Goal: Task Accomplishment & Management: Use online tool/utility

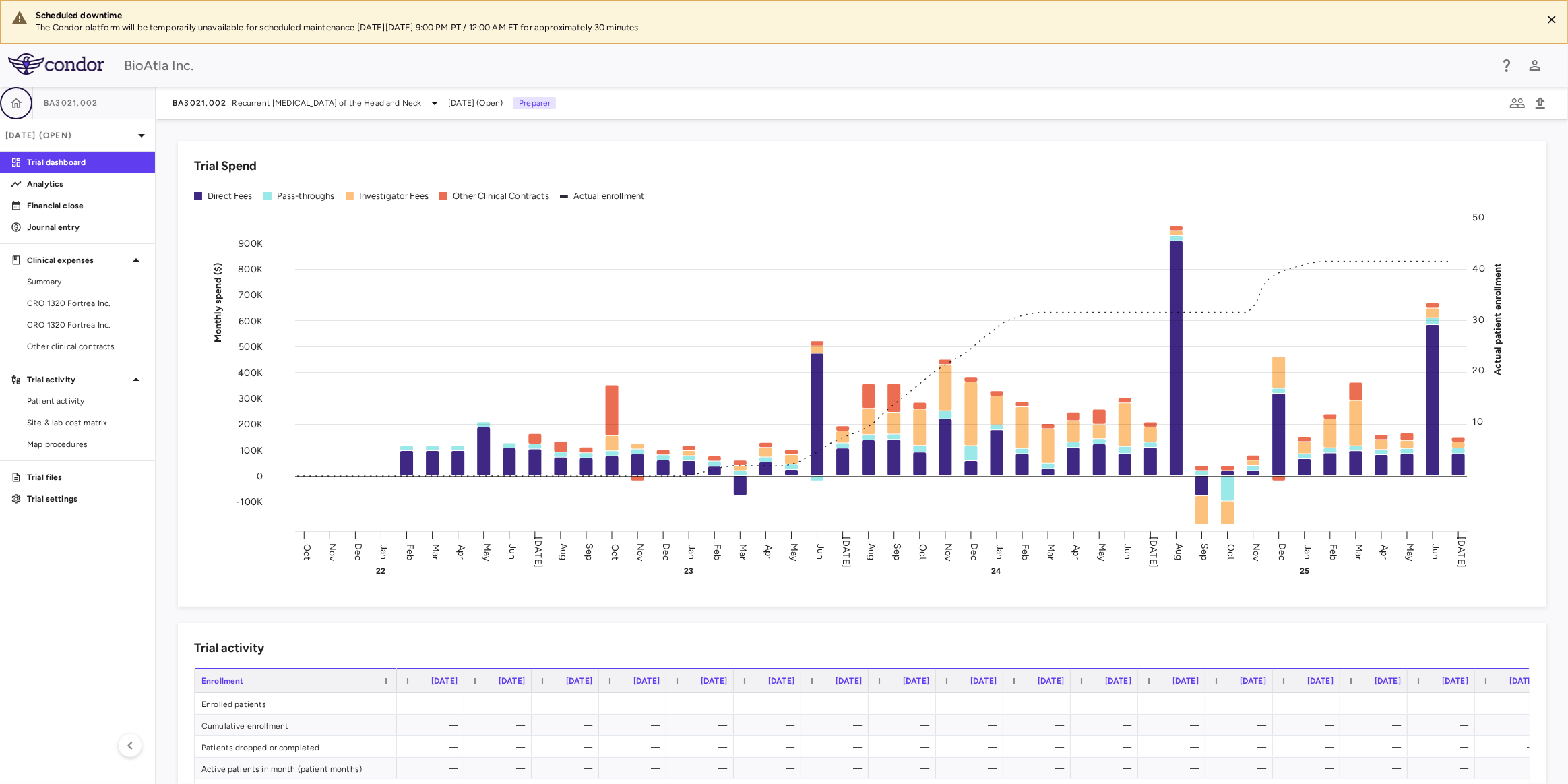
click at [13, 101] on icon "button" at bounding box center [16, 102] width 12 height 9
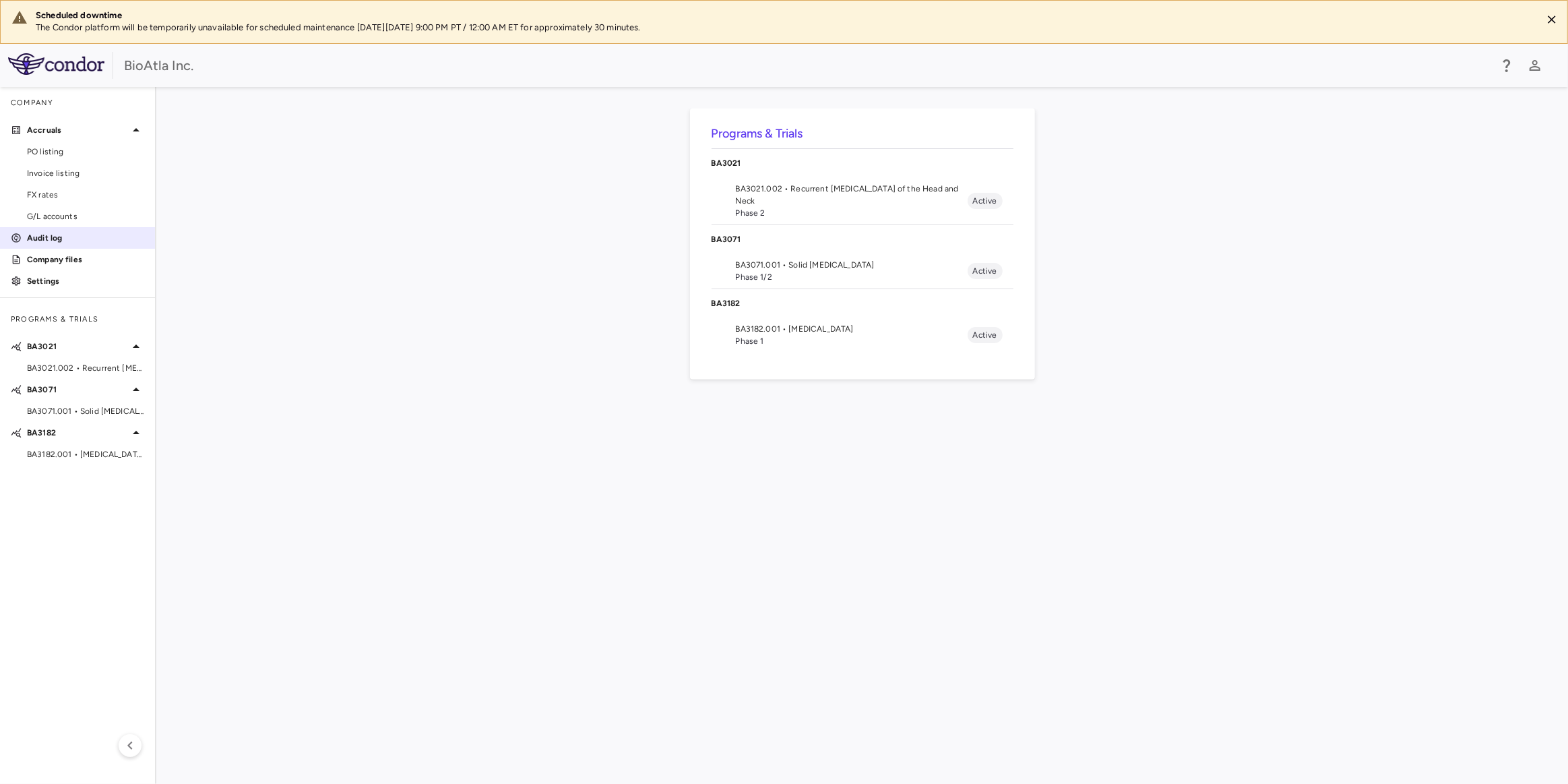
click at [44, 238] on p "Audit log" at bounding box center [86, 238] width 117 height 12
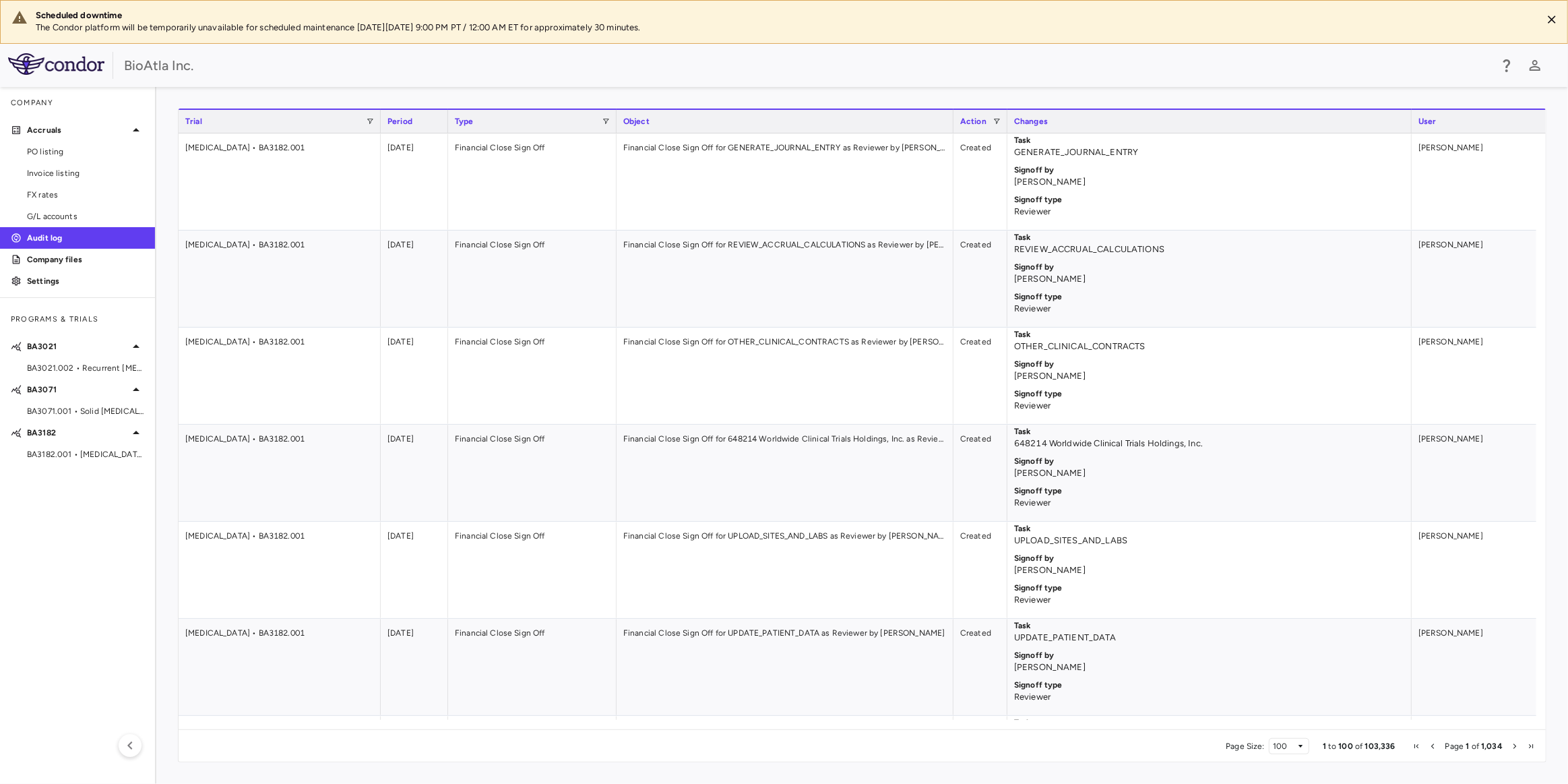
click at [1517, 745] on span "Next Page" at bounding box center [1515, 746] width 8 height 8
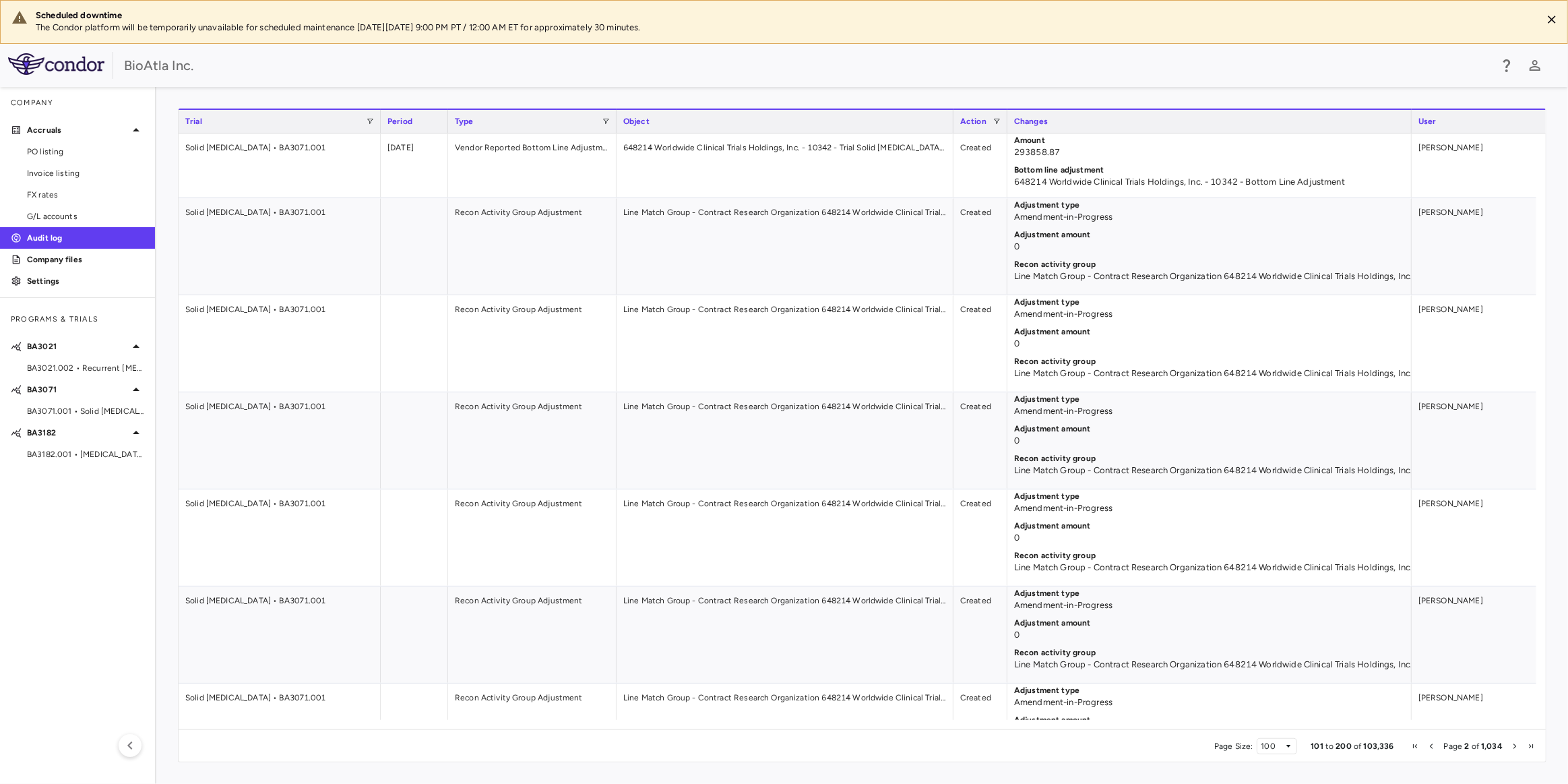
click at [1517, 745] on span "Next Page" at bounding box center [1515, 746] width 8 height 8
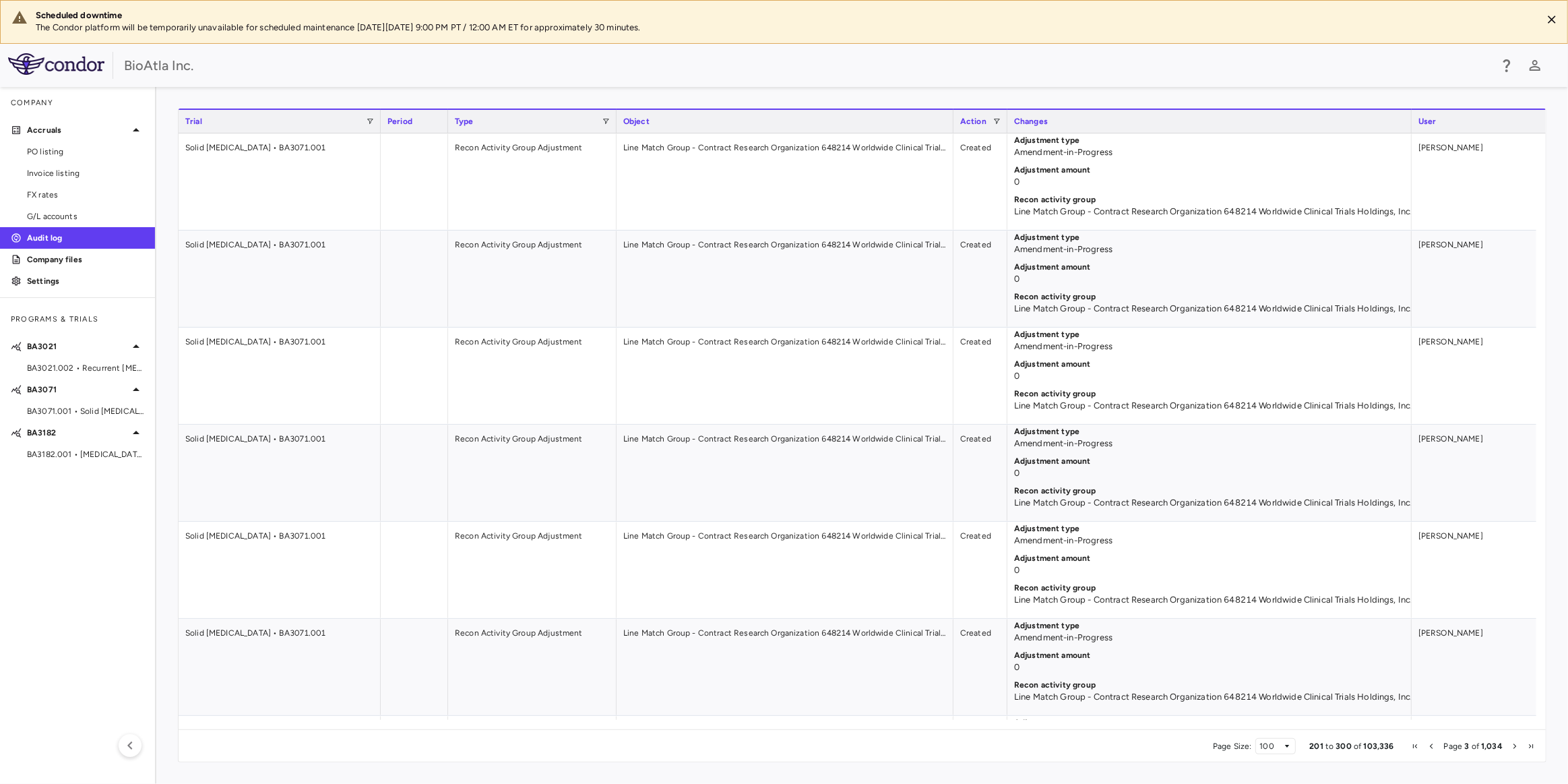
click at [1514, 745] on span "Next Page" at bounding box center [1515, 746] width 8 height 8
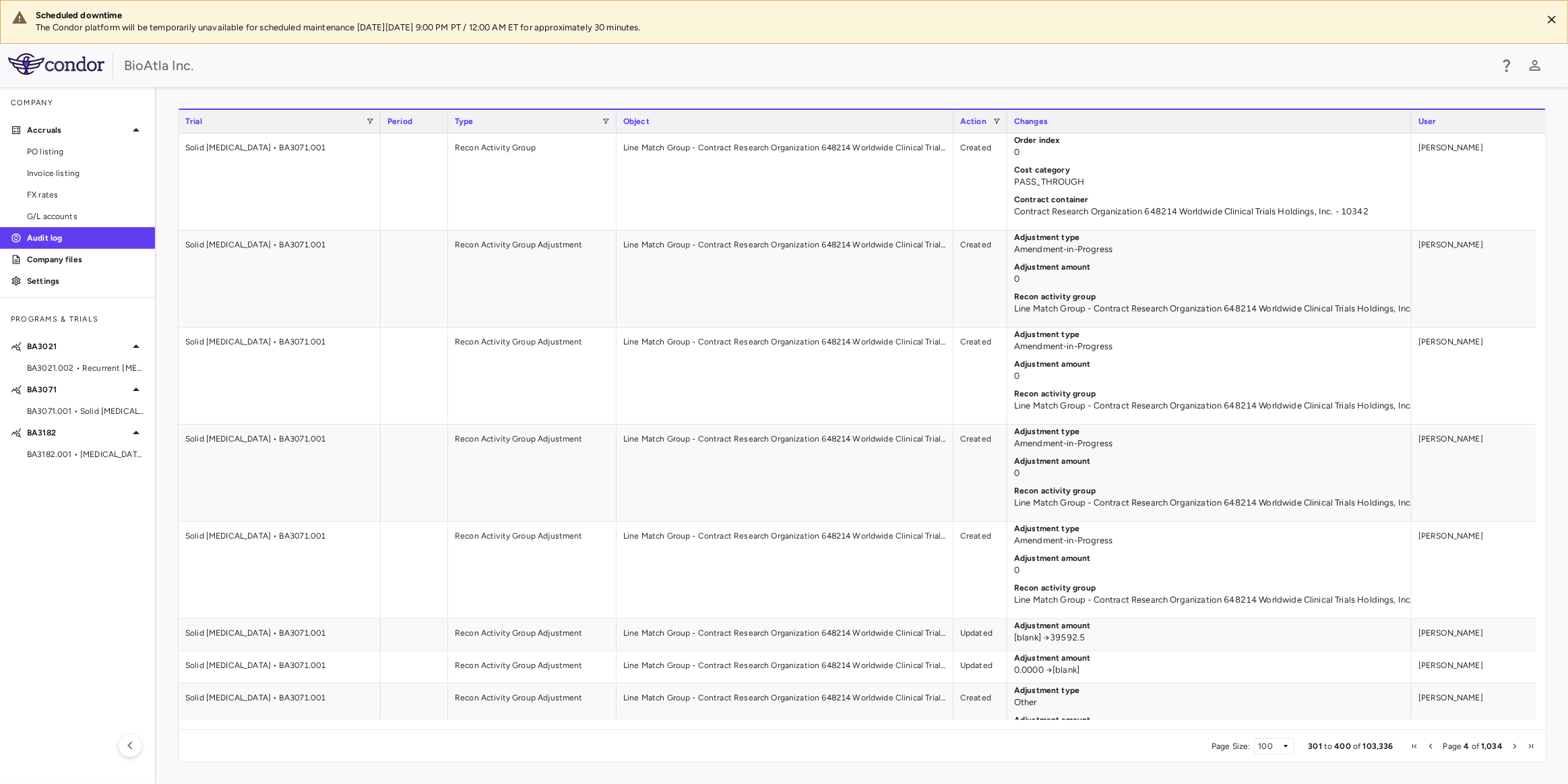
click at [1512, 743] on span "Next Page" at bounding box center [1515, 746] width 8 height 8
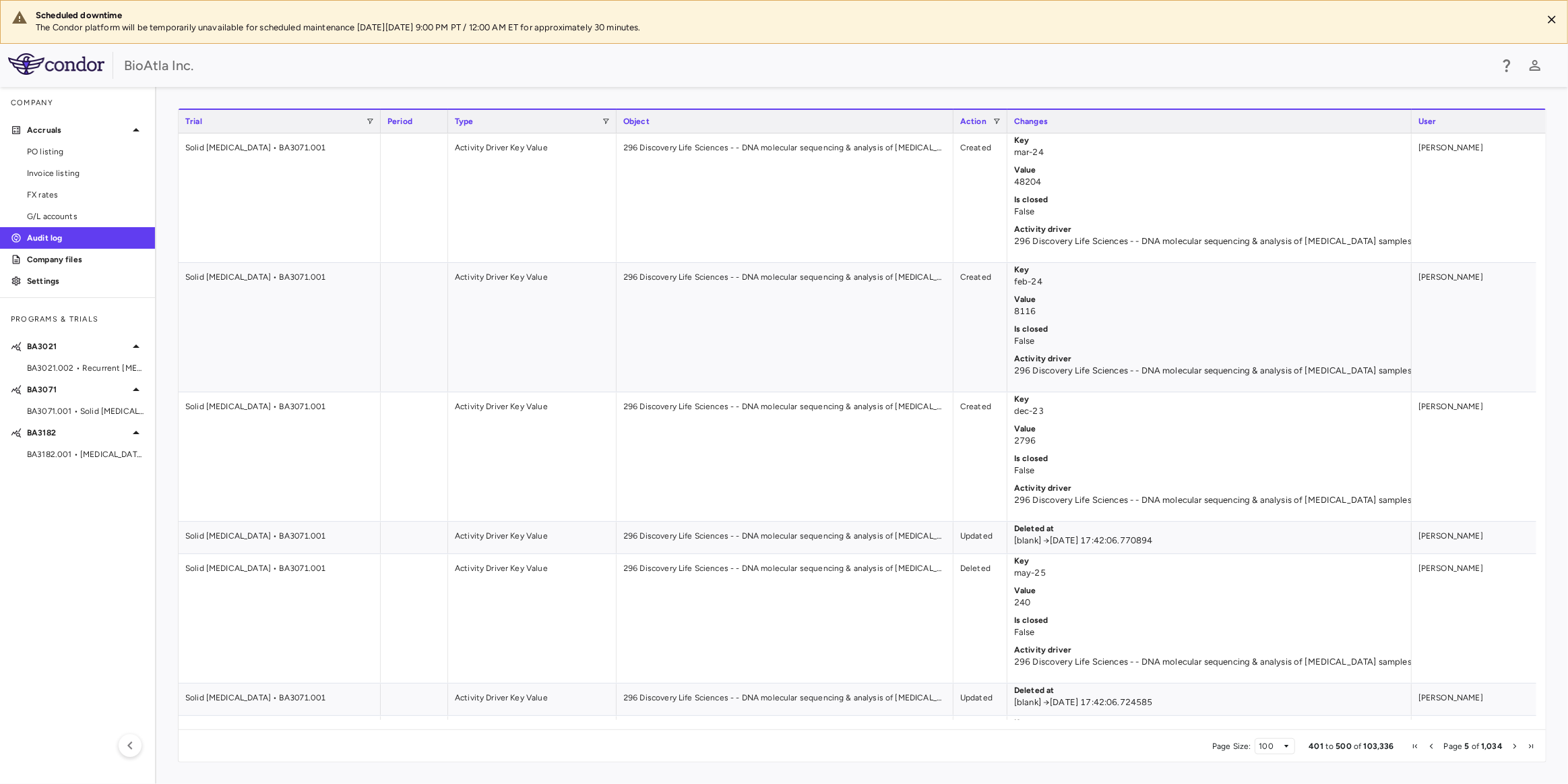
click at [1512, 743] on span "Next Page" at bounding box center [1515, 746] width 8 height 8
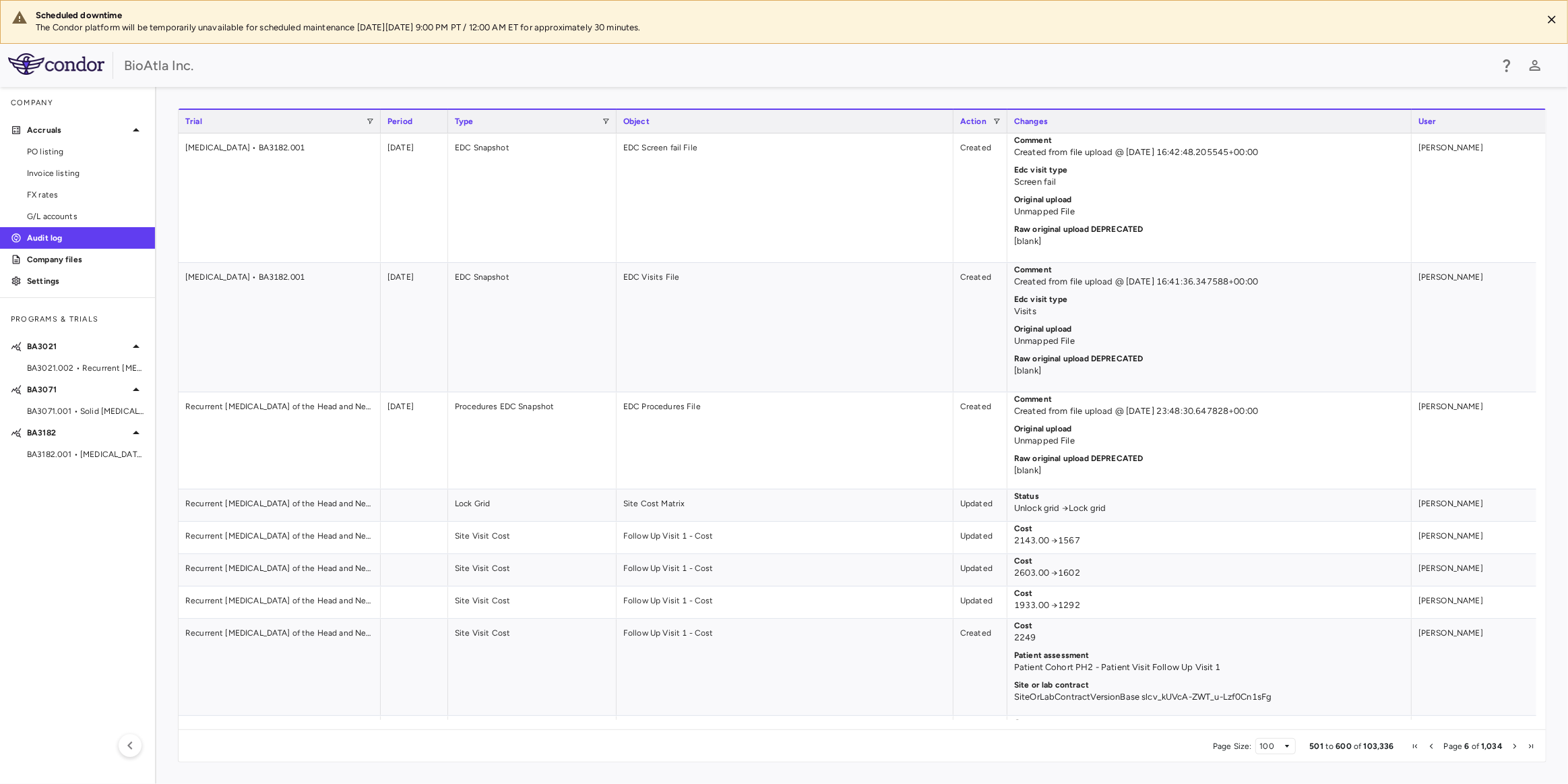
click at [1512, 743] on span "Next Page" at bounding box center [1515, 746] width 8 height 8
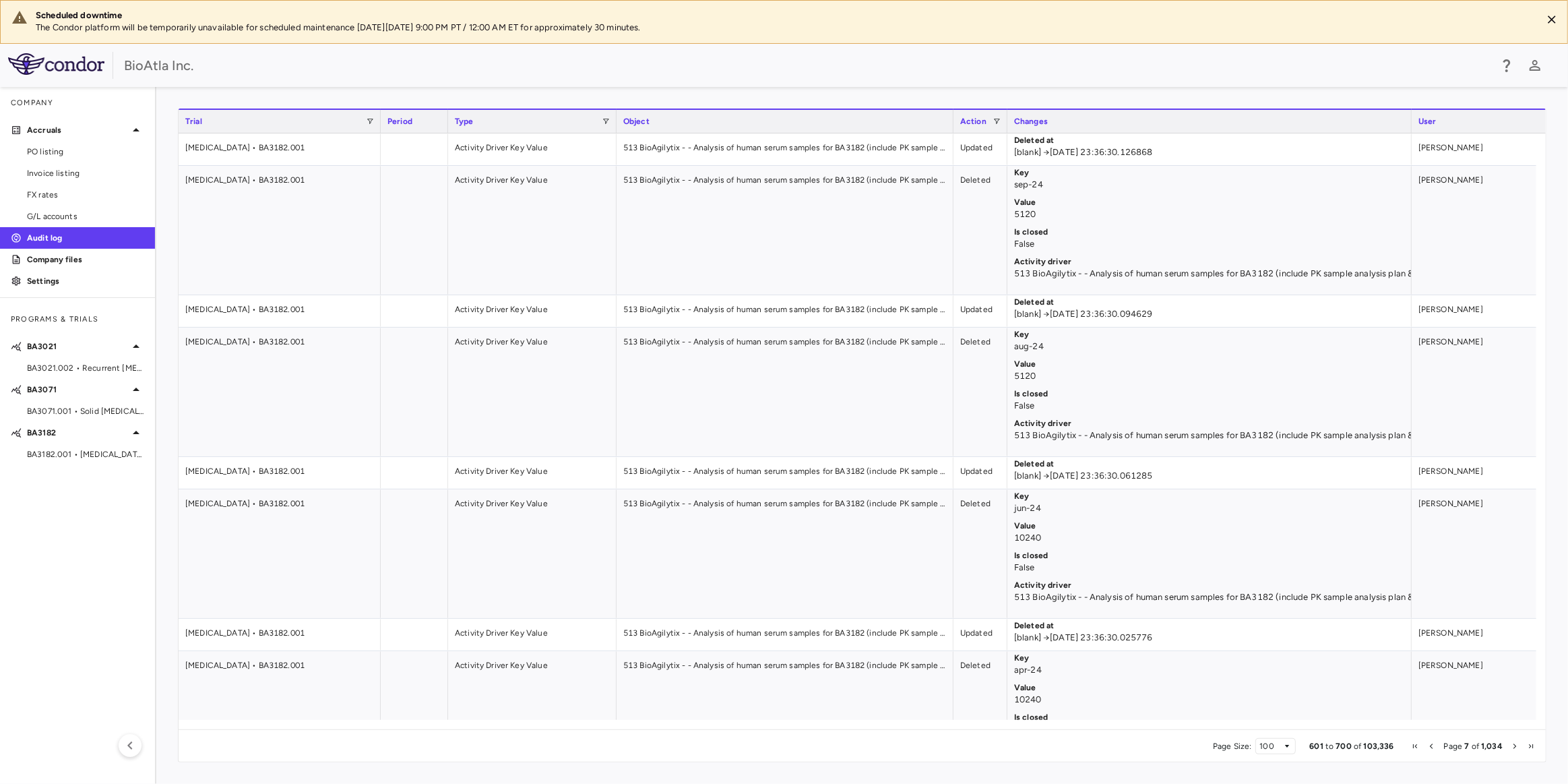
click at [1511, 743] on span "Next Page" at bounding box center [1515, 746] width 8 height 8
click at [1511, 744] on span "Next Page" at bounding box center [1515, 746] width 8 height 8
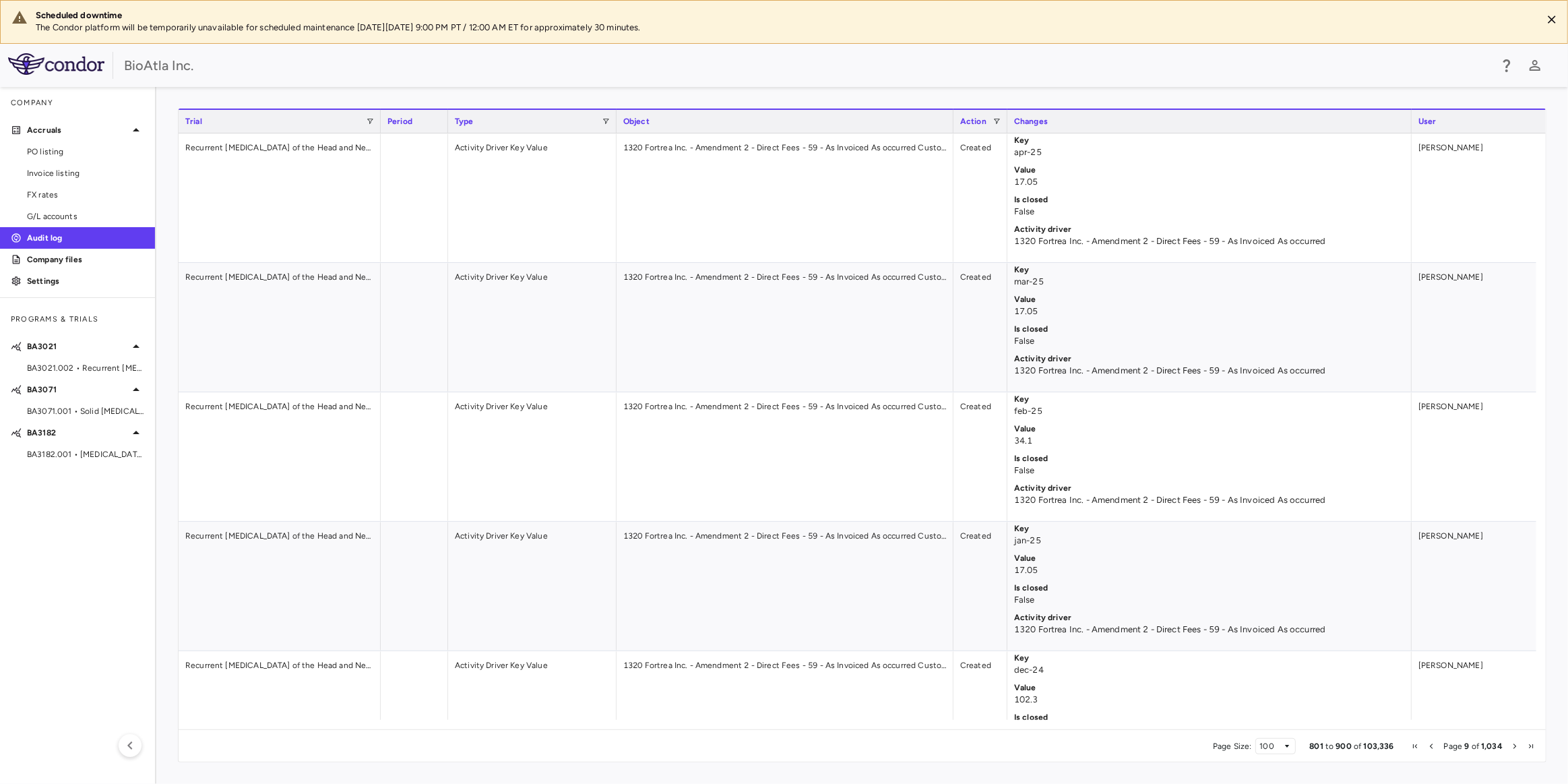
click at [1517, 744] on span "Next Page" at bounding box center [1515, 746] width 8 height 8
click at [1511, 745] on span "Next Page" at bounding box center [1515, 746] width 8 height 8
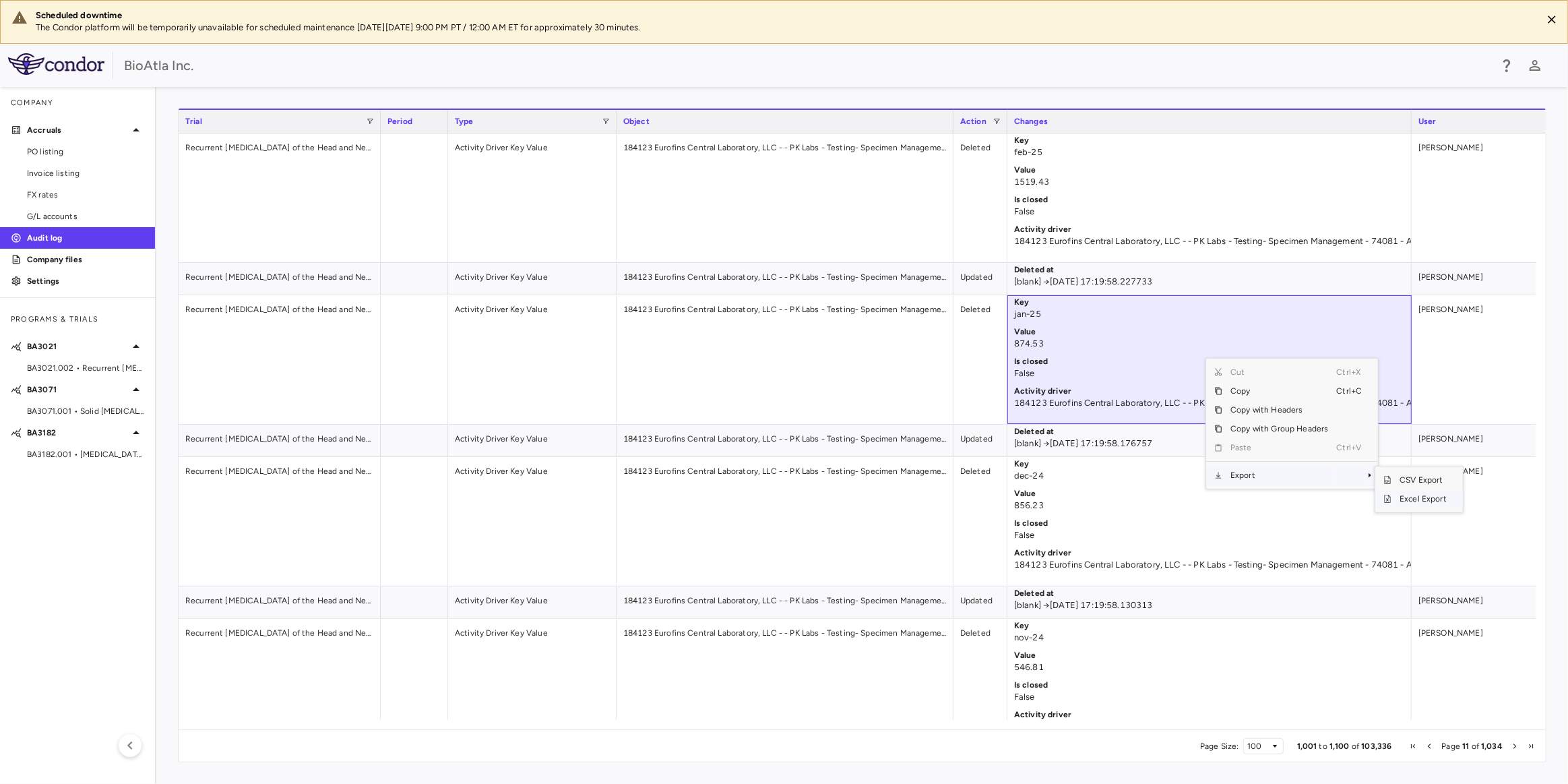
click at [1433, 500] on span "Excel Export" at bounding box center [1424, 499] width 63 height 19
